Goal: Task Accomplishment & Management: Manage account settings

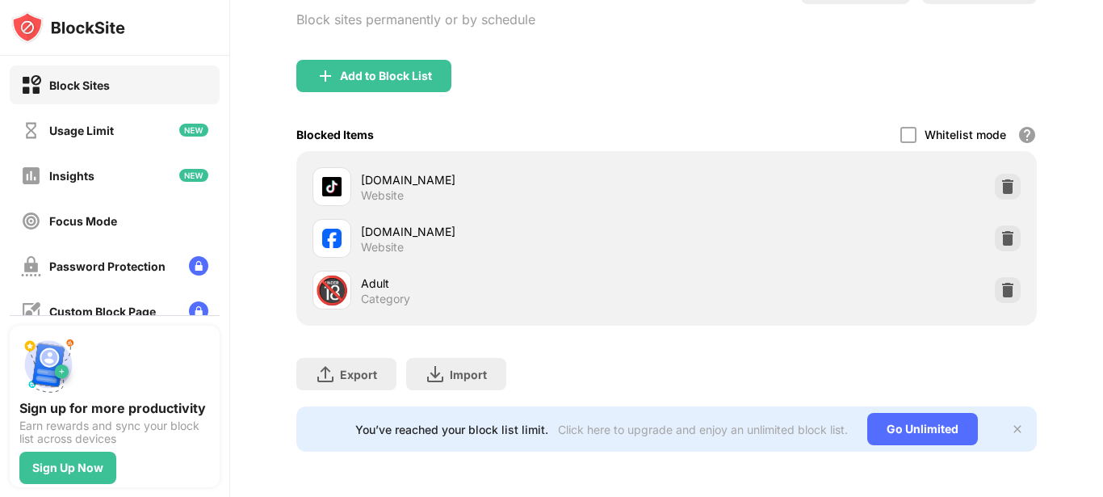
scroll to position [142, 0]
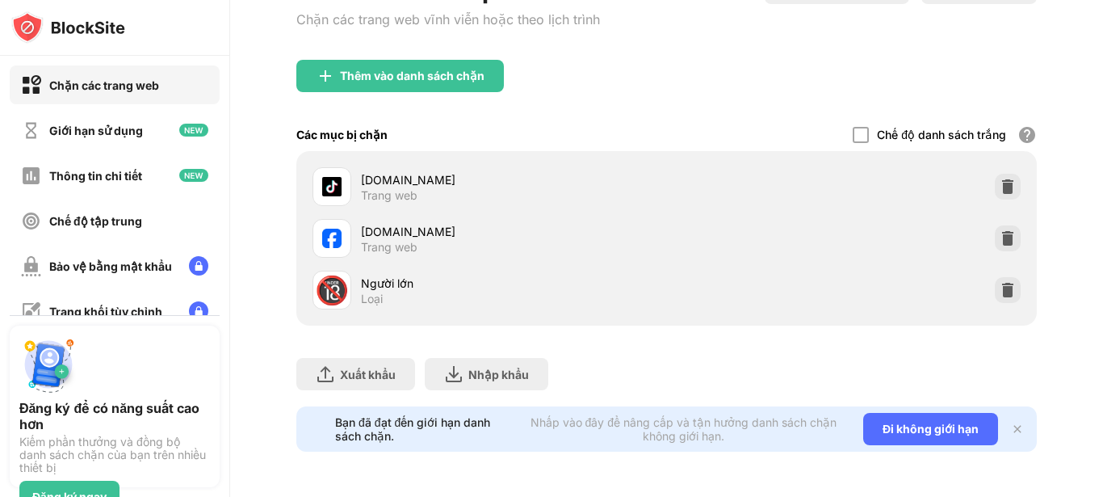
click at [1004, 171] on div "[DOMAIN_NAME] Trang web [DOMAIN_NAME] Trang web 🔞 Người lớn Loại" at bounding box center [666, 238] width 741 height 174
click at [1000, 178] on img at bounding box center [1008, 186] width 16 height 16
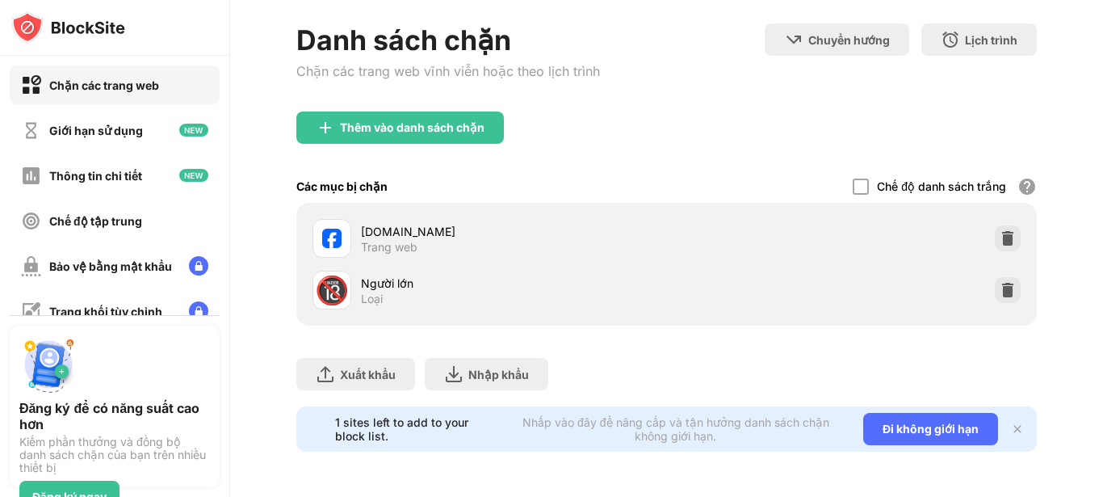
scroll to position [90, 0]
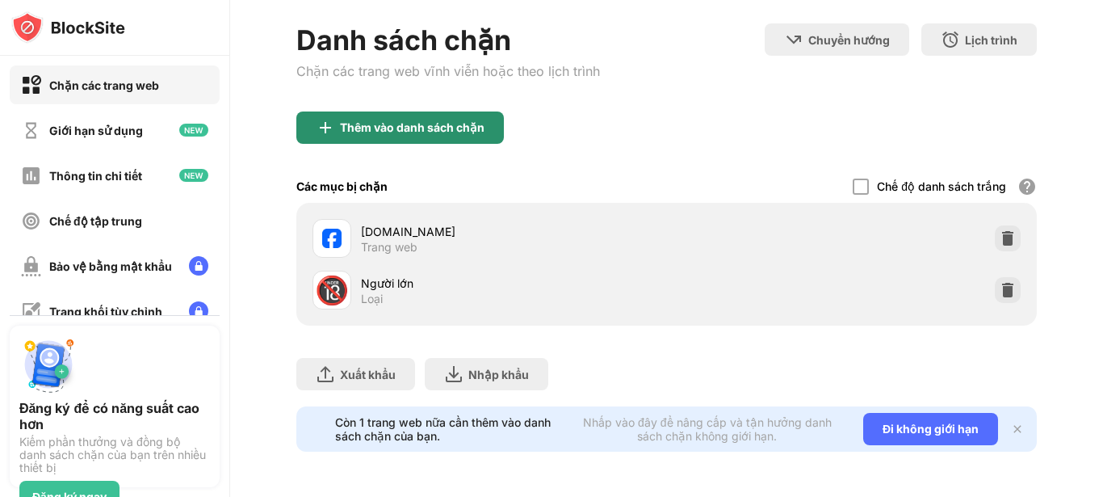
click at [394, 122] on div "Thêm vào danh sách chặn" at bounding box center [400, 127] width 208 height 32
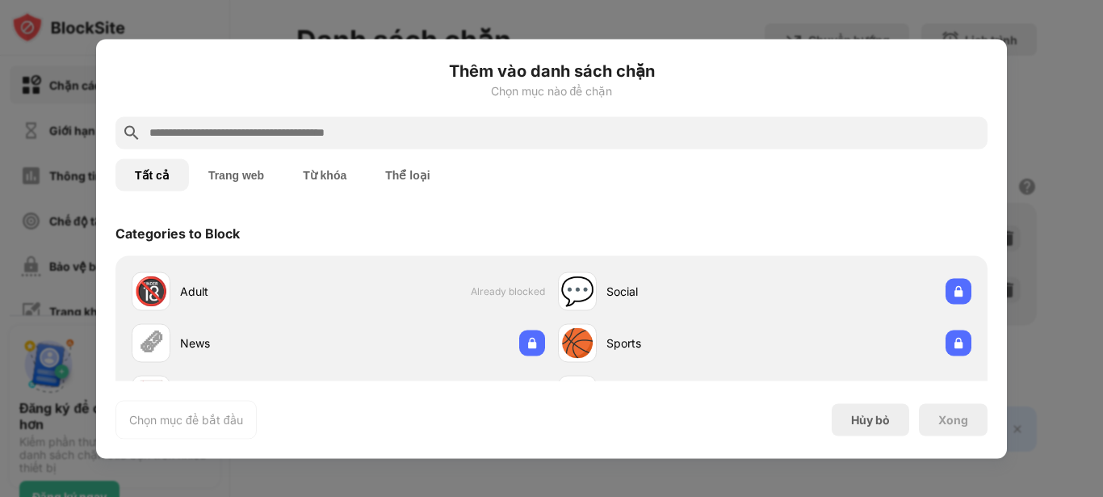
click at [254, 130] on input "text" at bounding box center [564, 132] width 833 height 19
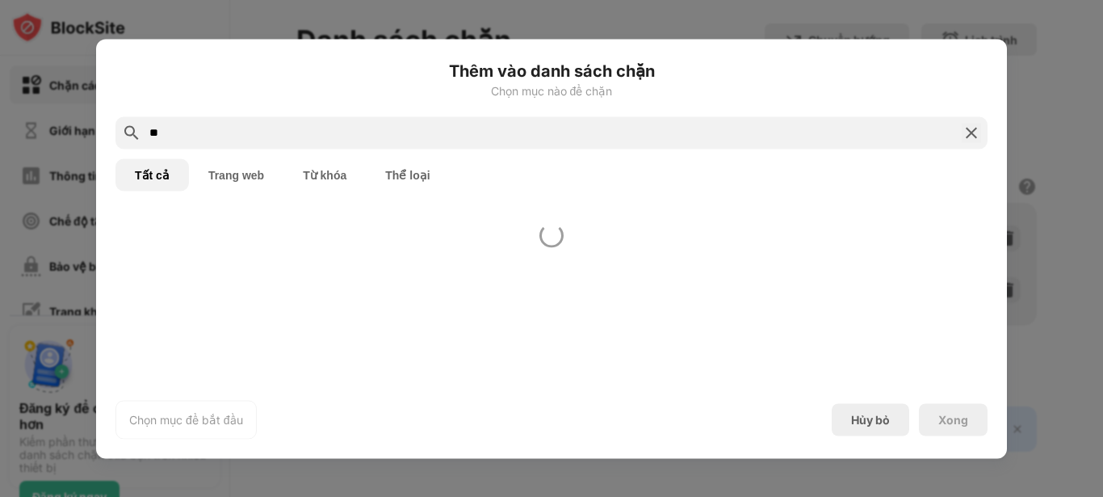
type input "*"
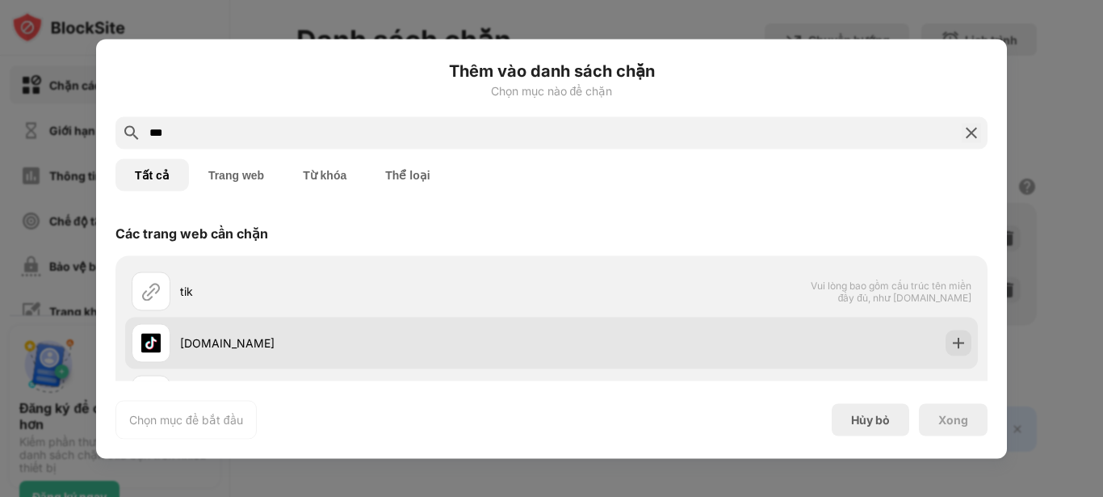
type input "***"
click at [296, 346] on div "[DOMAIN_NAME]" at bounding box center [366, 342] width 372 height 17
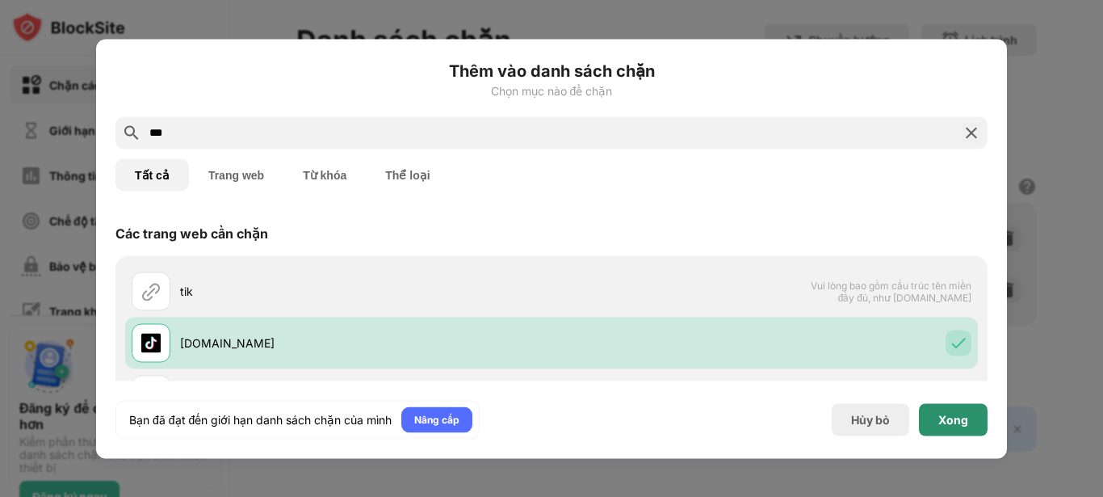
click at [961, 413] on font "Xong" at bounding box center [953, 419] width 30 height 14
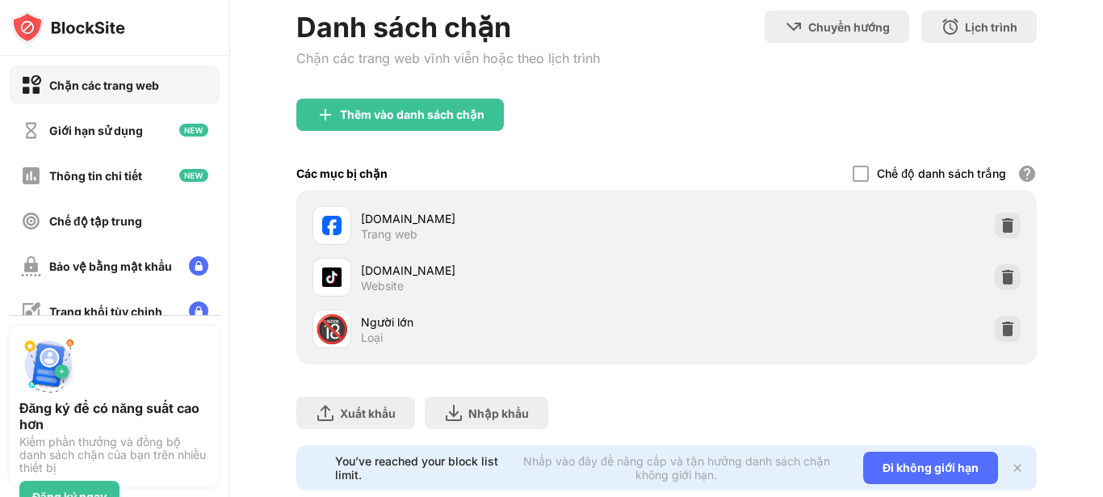
scroll to position [142, 0]
